Goal: Transaction & Acquisition: Purchase product/service

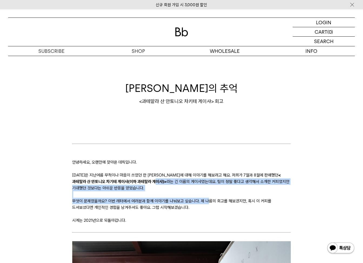
drag, startPoint x: 121, startPoint y: 181, endPoint x: 206, endPoint y: 200, distance: 86.9
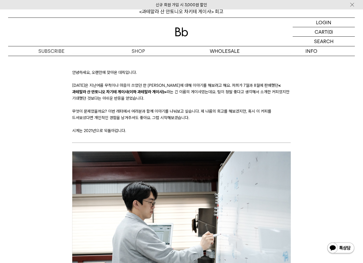
click at [138, 86] on p "오늘은 지난여름 무척이나 마음이 쓰였던 한 게이샤에 대해 이야기를 해보려고 해요. 저희가 7월과 8월에 판매했던 <과테말라 산 안토니오 차기테…" at bounding box center [181, 91] width 218 height 19
drag, startPoint x: 184, startPoint y: 84, endPoint x: 201, endPoint y: 83, distance: 17.3
click at [201, 83] on p "오늘은 지난여름 무척이나 마음이 쓰였던 한 게이샤에 대해 이야기를 해보려고 해요. 저희가 7월과 8월에 판매했던 <과테말라 산 안토니오 차기테…" at bounding box center [181, 91] width 218 height 19
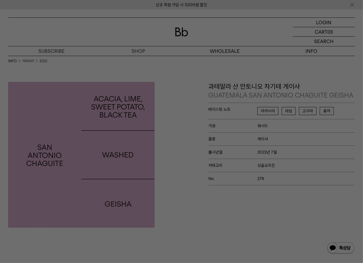
click at [222, 72] on div at bounding box center [181, 131] width 363 height 263
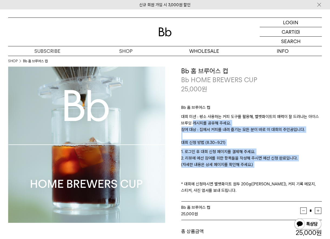
drag, startPoint x: 194, startPoint y: 123, endPoint x: 280, endPoint y: 176, distance: 101.0
click at [270, 171] on div "Bb 홈 브루어스 컵 대회 미션 : 평소 사용하는 커피 도구를 활용해, 벨벳화이트의 매력이 잘 드러나는 아이스 브루잉 레시피를 공유해 주세요.…" at bounding box center [251, 148] width 141 height 109
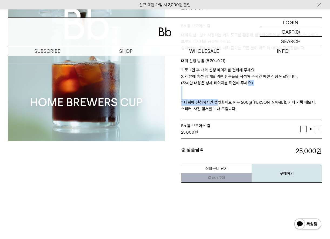
drag, startPoint x: 214, startPoint y: 105, endPoint x: 260, endPoint y: 85, distance: 49.7
click at [255, 84] on p "1. 로그인 후 대회 신청 페이지를 결제해 주세요. 2. 리뷰에 예선 참여를 위한 항목들을 작성해 주시면 예선 신청 완료입니다. (자세한 내용…" at bounding box center [251, 89] width 141 height 45
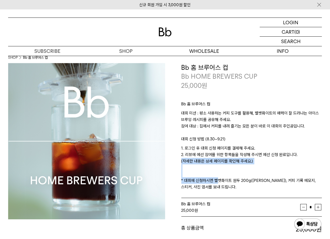
scroll to position [0, 0]
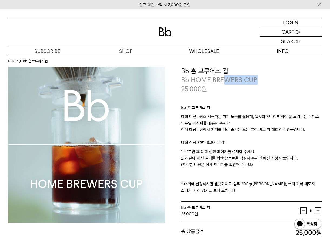
drag, startPoint x: 221, startPoint y: 81, endPoint x: 260, endPoint y: 80, distance: 39.2
click at [260, 80] on p "Bb HOME BREWERS CUP" at bounding box center [251, 80] width 141 height 9
drag, startPoint x: 196, startPoint y: 109, endPoint x: 305, endPoint y: 131, distance: 111.3
click at [305, 131] on div "Bb 홈 브루어스 컵 대회 미션 : 평소 사용하는 커피 도구를 활용해, 벨벳화이트의 매력이 잘 드러나는 아이스 브루잉 레시피를 공유해 주세요.…" at bounding box center [251, 148] width 141 height 109
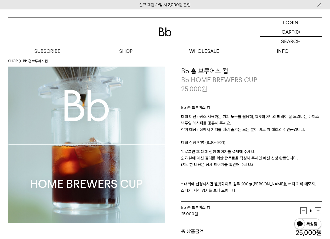
click at [305, 131] on p "대회 미션 : 평소 사용하는 커피 도구를 활용해, 벨벳화이트의 매력이 잘 드러나는 아이스 브루잉 레시피를 공유해 주세요. 참여 대상 : 집에서…" at bounding box center [251, 127] width 141 height 26
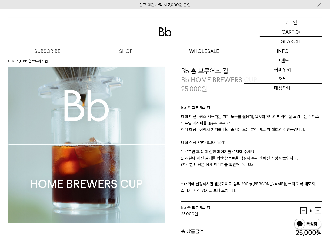
click at [288, 25] on p "로그인" at bounding box center [290, 22] width 13 height 9
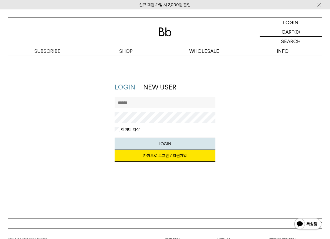
click at [160, 152] on link "카카오로 로그인 / 회원가입" at bounding box center [164, 156] width 101 height 12
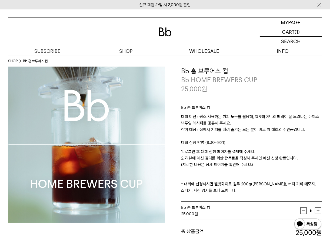
scroll to position [82, 0]
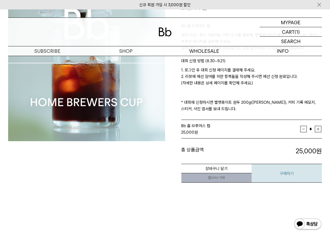
click at [308, 169] on button "구매하기" at bounding box center [286, 173] width 70 height 19
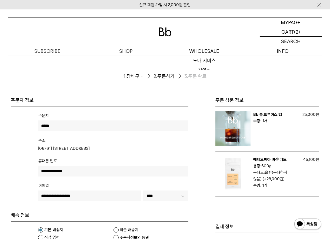
click at [163, 30] on img at bounding box center [164, 32] width 13 height 9
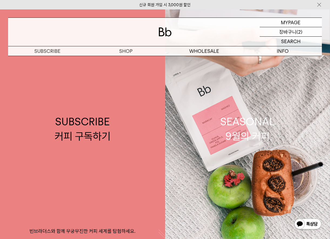
click at [299, 29] on p "(2)" at bounding box center [299, 31] width 6 height 9
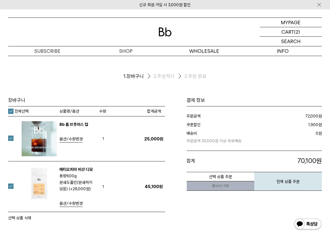
click at [69, 171] on link "에티오피아 비샨 디모" at bounding box center [75, 169] width 33 height 5
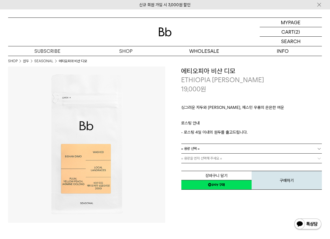
click at [50, 62] on link "SEASONAL" at bounding box center [43, 61] width 19 height 5
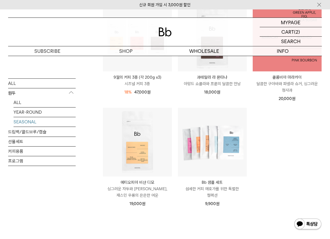
scroll to position [245, 0]
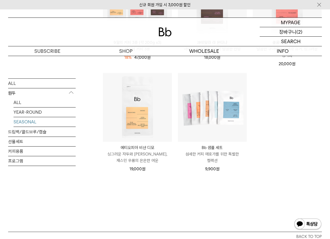
click at [292, 31] on p "장바구니" at bounding box center [287, 31] width 17 height 9
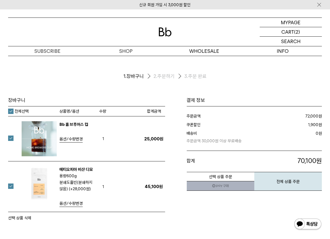
click at [11, 139] on label at bounding box center [14, 138] width 12 height 5
click at [23, 218] on button "선택 상품 삭제" at bounding box center [19, 218] width 23 height 6
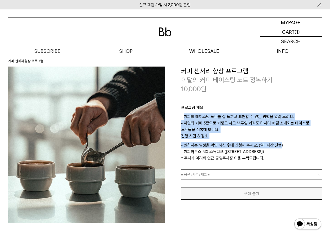
drag, startPoint x: 185, startPoint y: 118, endPoint x: 213, endPoint y: 164, distance: 54.2
click at [279, 147] on div "프로그램 개요 - 커피의 테이스팅 노트를 잘 느끼고 표현할 수 있는 방법을 알려 드려요. - 이달의 커피 3종으로 커핑도 하고 브루잉 커피도 …" at bounding box center [251, 132] width 141 height 76
click at [200, 171] on span "= 옵션 : 가격 : 재고 =" at bounding box center [195, 174] width 29 height 9
click at [215, 173] on link "= 옵션 : 가격 : 재고 =" at bounding box center [251, 174] width 141 height 9
click at [255, 137] on p "진행 시간 & 장소" at bounding box center [251, 137] width 141 height 9
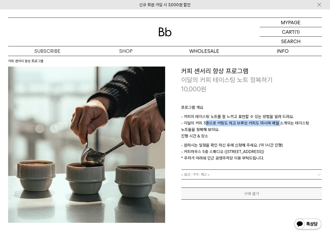
drag, startPoint x: 213, startPoint y: 125, endPoint x: 276, endPoint y: 127, distance: 63.5
click at [276, 127] on p "- 커피의 테이스팅 노트를 잘 느끼고 표현할 수 있는 방법을 알려 드려요. - 이달의 커피 3종으로 커핑도 하고 브루잉 커피도 마시며 매월 소…" at bounding box center [251, 123] width 141 height 19
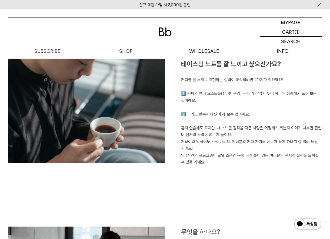
scroll to position [409, 0]
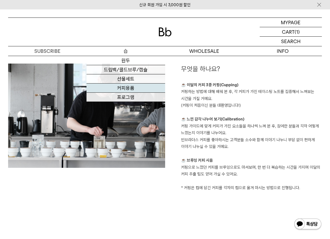
click at [145, 88] on link "커피용품" at bounding box center [125, 88] width 78 height 9
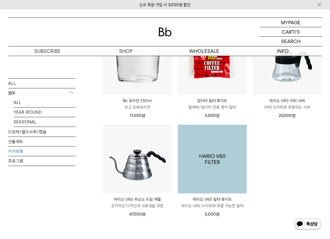
scroll to position [163, 0]
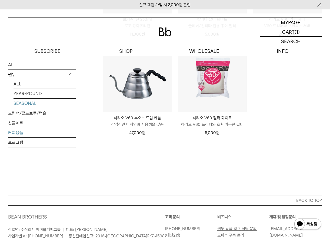
click at [36, 105] on link "SEASONAL" at bounding box center [44, 103] width 62 height 9
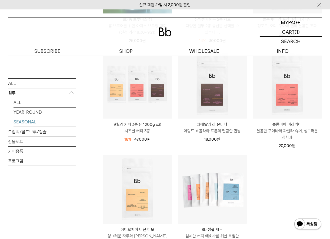
scroll to position [245, 0]
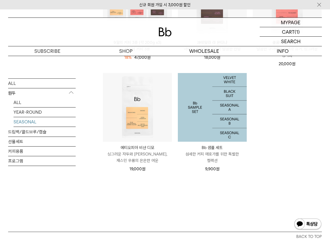
click at [225, 115] on img at bounding box center [212, 107] width 69 height 69
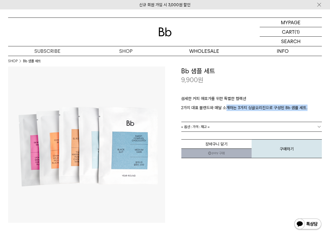
drag, startPoint x: 225, startPoint y: 109, endPoint x: 307, endPoint y: 108, distance: 81.8
click at [307, 108] on p "2가지 대표 블렌드와 매달 소개하는 3가지 싱글오리진으로 구성된 Bb 샘플 세트." at bounding box center [251, 108] width 141 height 6
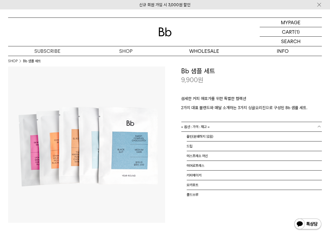
click at [230, 126] on link "= 옵션 : 가격 : 재고 =" at bounding box center [251, 126] width 141 height 9
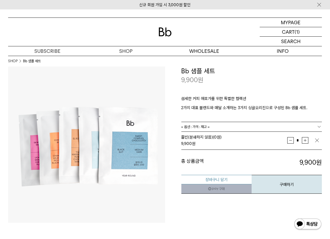
click at [213, 180] on button "장바구니 담기" at bounding box center [216, 179] width 70 height 9
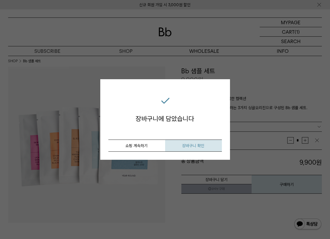
click at [203, 149] on button "장바구니 확인" at bounding box center [193, 146] width 57 height 12
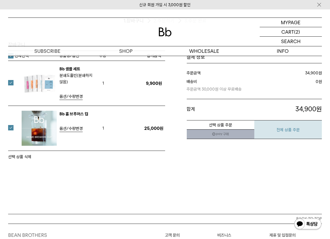
scroll to position [82, 0]
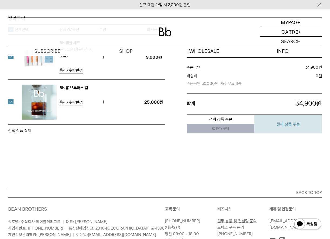
click at [283, 125] on button "전체 상품 주문" at bounding box center [287, 124] width 67 height 19
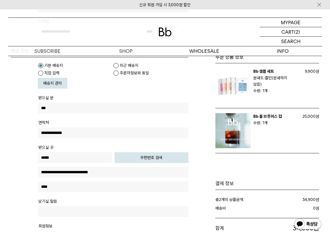
scroll to position [245, 0]
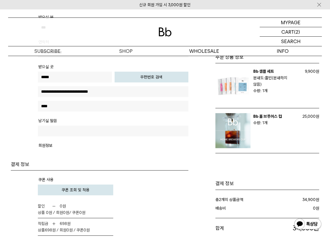
click at [98, 187] on button "쿠폰 조회 및 적용" at bounding box center [75, 190] width 75 height 11
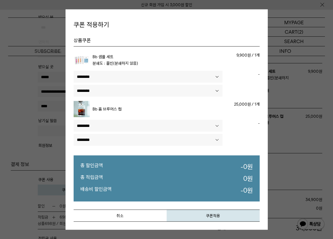
click at [108, 76] on select"] "******** *********" at bounding box center [148, 77] width 149 height 12
select select"] "******"
click at [74, 71] on select"] "******** *********" at bounding box center [148, 77] width 149 height 12
click at [121, 90] on select"] "******** *********" at bounding box center [148, 91] width 149 height 12
click at [138, 118] on td "Bb 홈 브루어스 컵" at bounding box center [130, 110] width 112 height 19
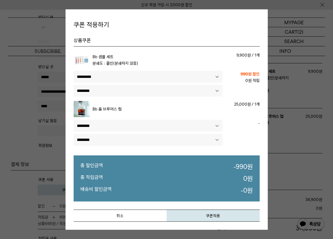
click at [139, 124] on select"] "******** *********" at bounding box center [148, 126] width 149 height 12
select select"] "******"
click at [74, 120] on select"] "******** *********" at bounding box center [148, 126] width 149 height 12
select select"]
click at [137, 79] on select"] "******** *********" at bounding box center [148, 77] width 149 height 12
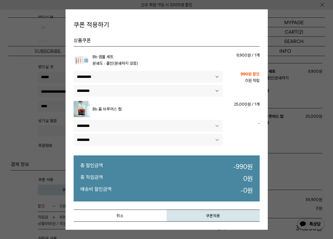
select select"]
click at [74, 71] on select"] "******** *********" at bounding box center [148, 77] width 149 height 12
click at [126, 121] on select"] "******** *********" at bounding box center [148, 126] width 149 height 12
select select"] "******"
click at [74, 120] on select"] "******** *********" at bounding box center [148, 126] width 149 height 12
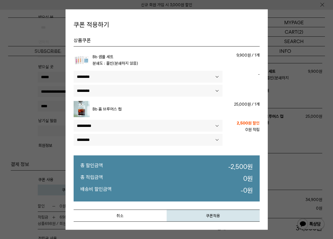
click at [110, 77] on select"] "******** *********" at bounding box center [148, 77] width 149 height 12
select select"] "******"
click at [74, 71] on select"] "******** *********" at bounding box center [148, 77] width 149 height 12
select select"]
click at [219, 220] on button "쿠폰적용" at bounding box center [213, 216] width 93 height 12
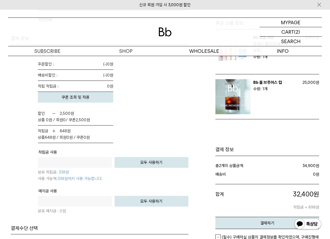
scroll to position [409, 0]
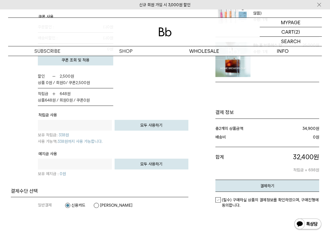
click at [169, 131] on p "보유 적립금: 338 원" at bounding box center [113, 135] width 150 height 8
click at [165, 121] on button "모두 사용하기" at bounding box center [151, 125] width 74 height 11
type input "***"
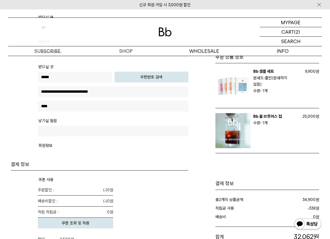
scroll to position [327, 0]
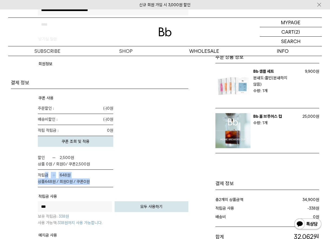
drag, startPoint x: 46, startPoint y: 173, endPoint x: 113, endPoint y: 174, distance: 67.2
click at [113, 174] on em "적립금 648 원 상품 648 원 / 회원 0 원 / 쿠폰 0" at bounding box center [75, 179] width 75 height 18
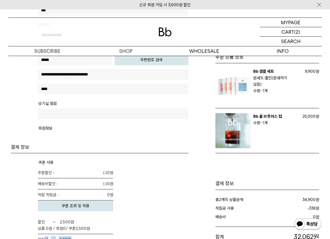
scroll to position [245, 0]
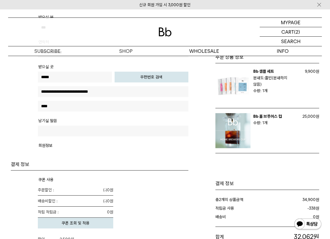
click at [96, 218] on button "쿠폰 조회 및 적용" at bounding box center [75, 223] width 75 height 11
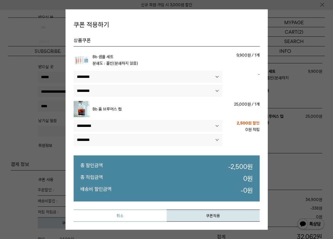
click at [139, 220] on button "취소" at bounding box center [120, 216] width 93 height 12
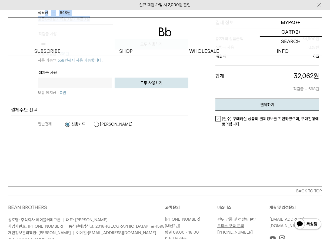
scroll to position [491, 0]
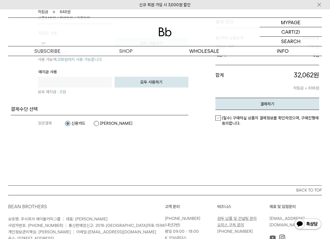
click at [255, 116] on em "(필수) 구매하실 상품의 결제정보를 확인하였으며, 구매진행에 동의합니다." at bounding box center [270, 121] width 97 height 10
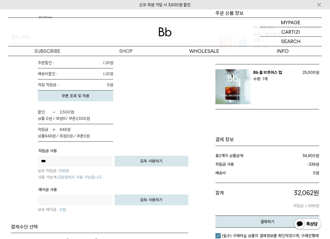
scroll to position [372, 0]
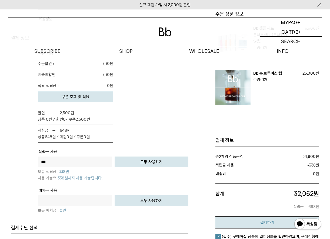
click at [269, 221] on em "결제하기" at bounding box center [267, 223] width 14 height 5
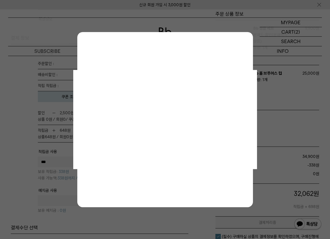
scroll to position [0, 0]
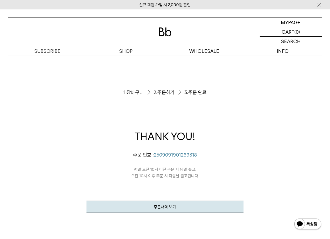
click at [253, 107] on div "주문서작성 / 결제 1. 장바구니 2. 주문하기 3. 주문 완료 THANK YOU! H.LEE님의 주문이 정상적으로 접수되었습니다. 주문 번호…" at bounding box center [164, 161] width 313 height 211
